Goal: Task Accomplishment & Management: Use online tool/utility

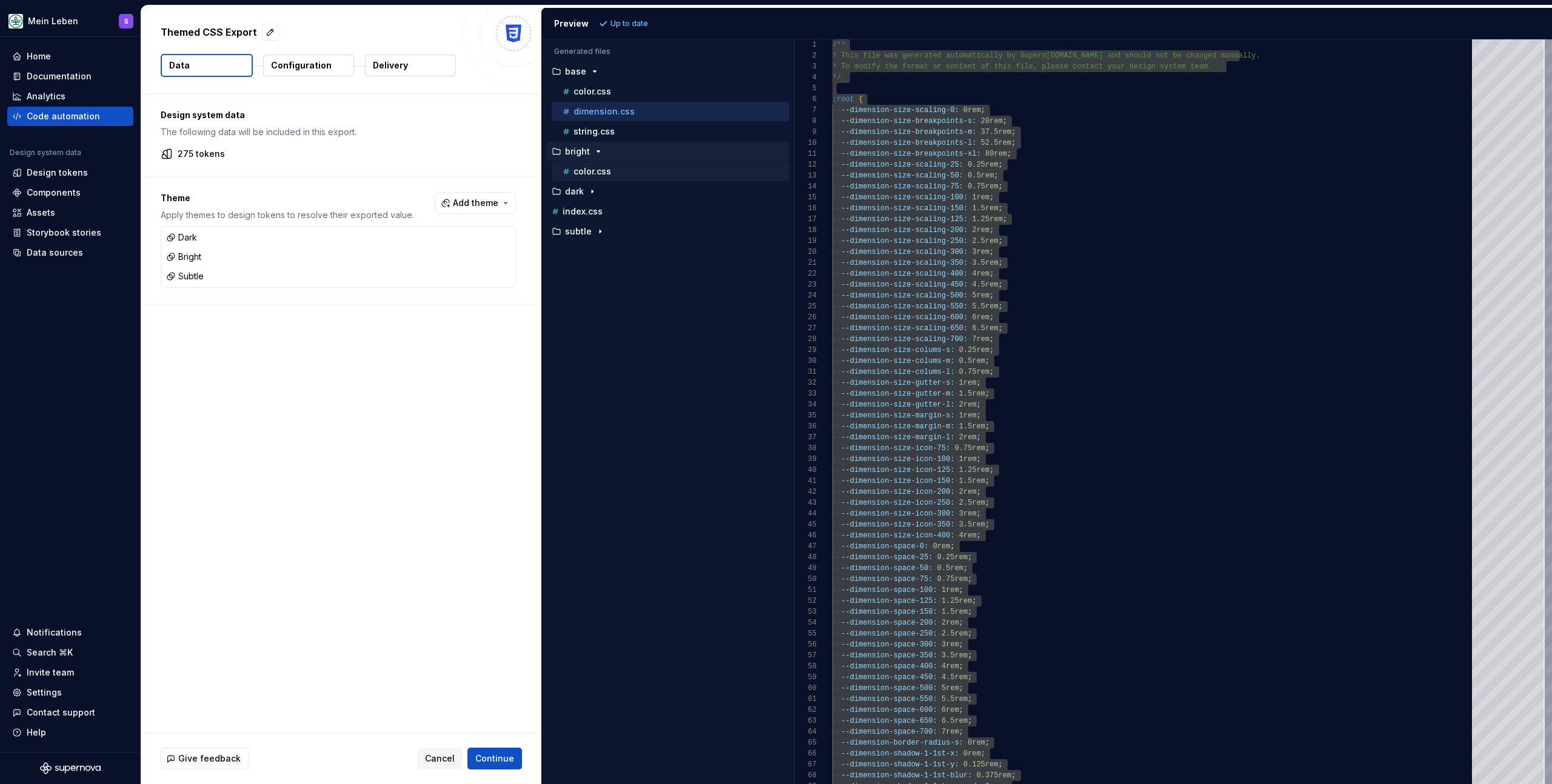
scroll to position [33, 171]
click at [587, 195] on icon "button" at bounding box center [592, 191] width 10 height 10
click at [589, 253] on p "subtle" at bounding box center [578, 251] width 27 height 10
click at [599, 169] on p "color.css" at bounding box center [592, 172] width 37 height 10
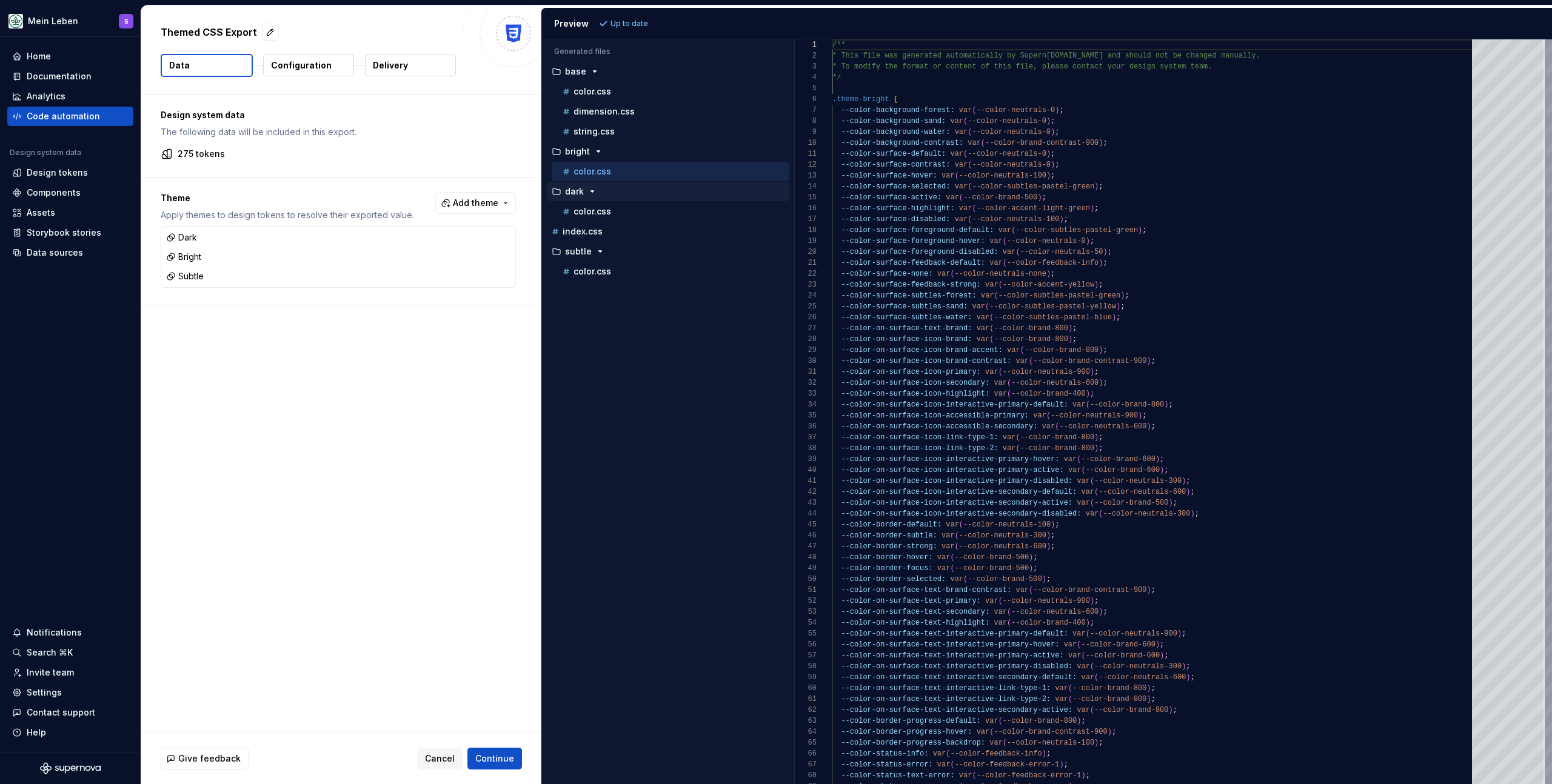
scroll to position [109, 0]
click at [603, 215] on p "color.css" at bounding box center [592, 212] width 37 height 10
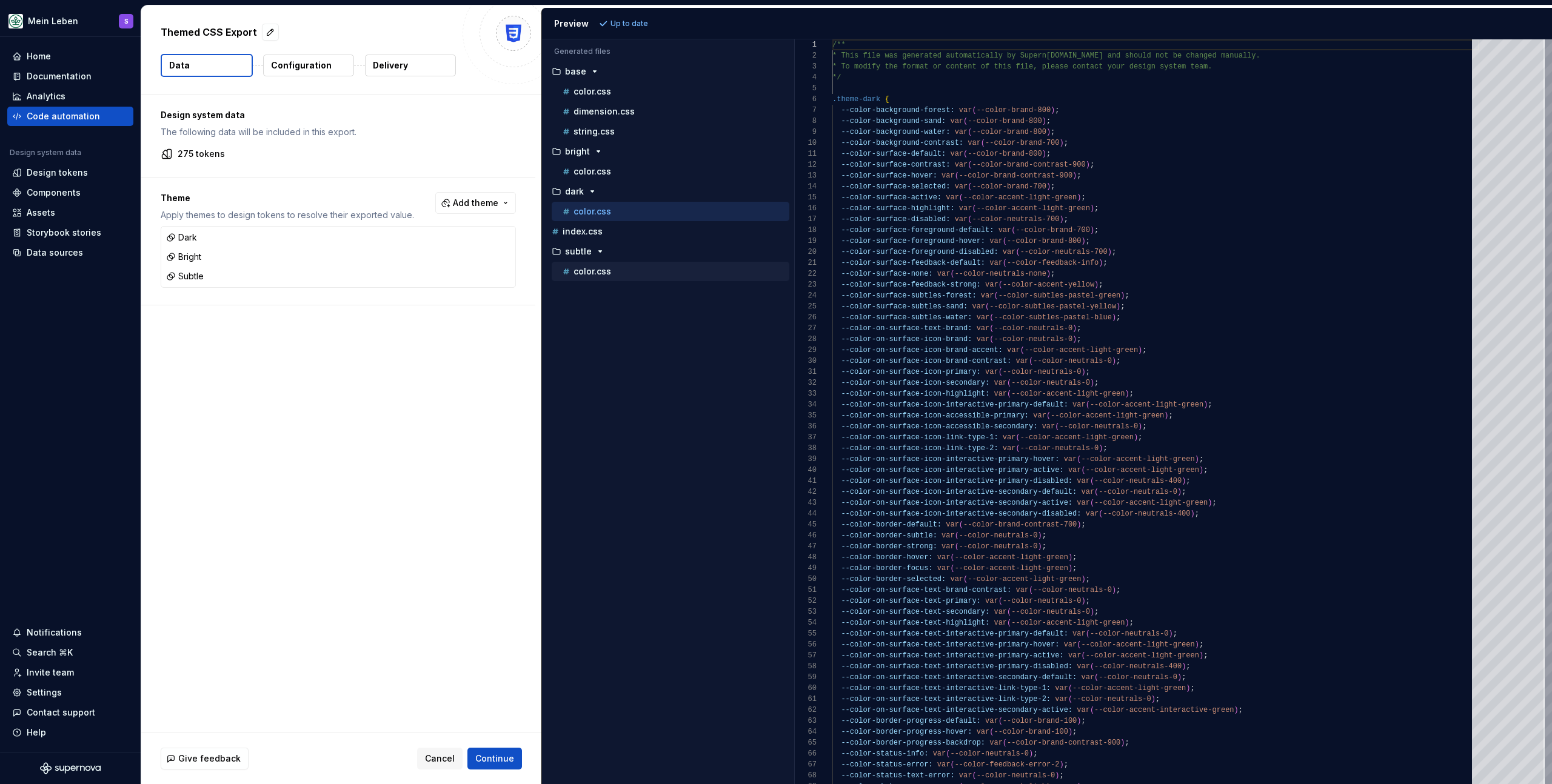
click at [610, 266] on div "color.css" at bounding box center [675, 271] width 229 height 12
type textarea "**********"
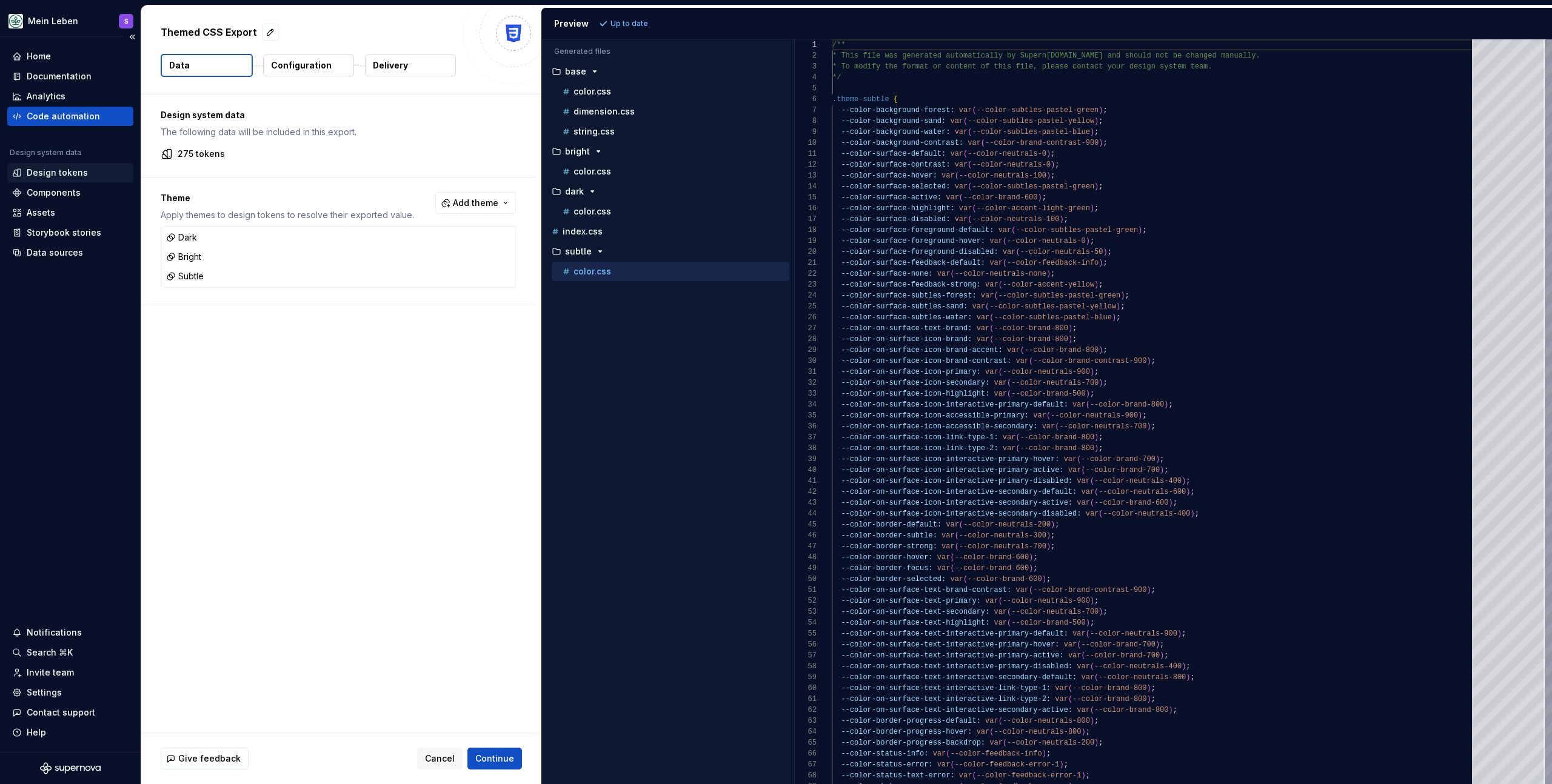
click at [45, 172] on div "Design tokens" at bounding box center [57, 173] width 61 height 12
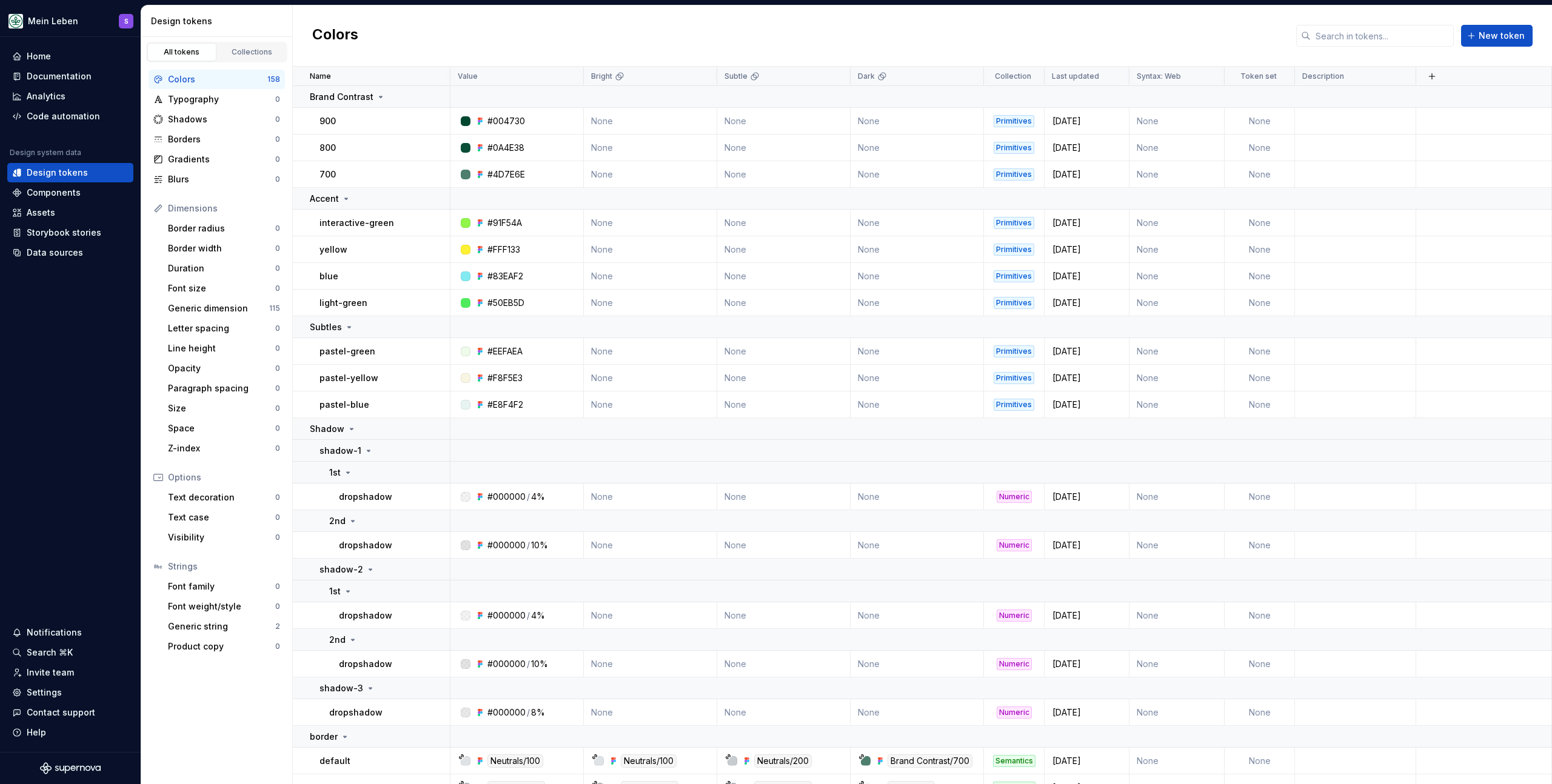
click at [881, 31] on div "Colors New token" at bounding box center [923, 36] width 1259 height 61
